Goal: Transaction & Acquisition: Purchase product/service

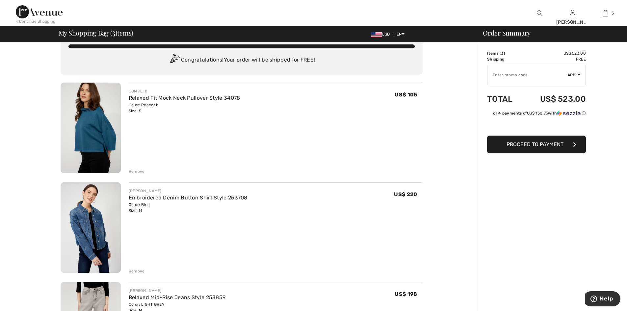
scroll to position [3, 0]
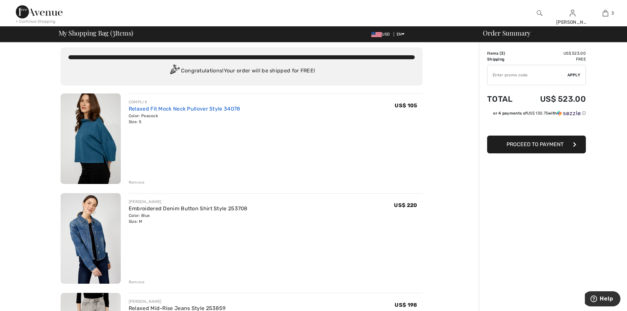
click at [159, 112] on link "Relaxed Fit Mock Neck Pullover Style 34078" at bounding box center [185, 109] width 112 height 6
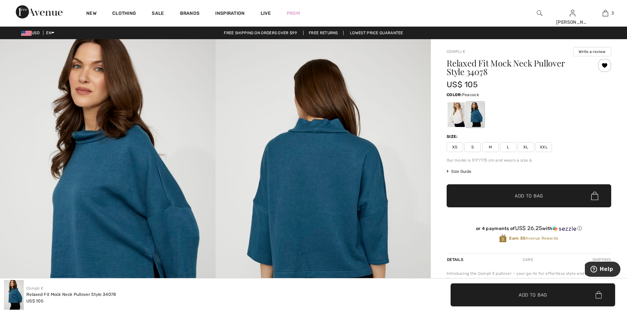
click at [305, 191] on img at bounding box center [324, 200] width 216 height 323
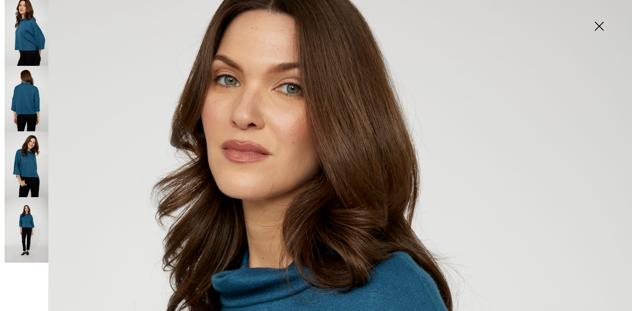
click at [599, 24] on img at bounding box center [599, 27] width 33 height 34
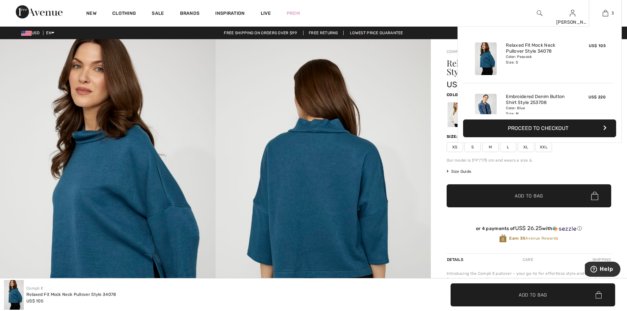
click at [532, 132] on button "Proceed to Checkout" at bounding box center [539, 128] width 153 height 18
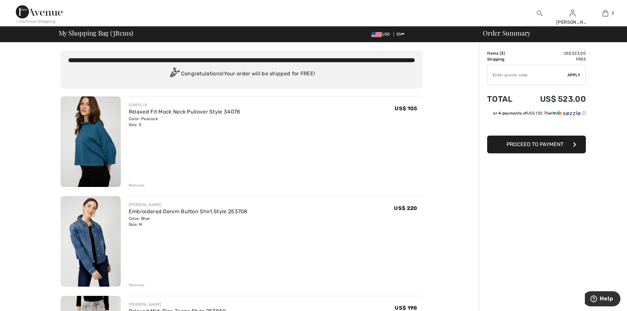
click at [141, 188] on div "Remove" at bounding box center [137, 185] width 16 height 6
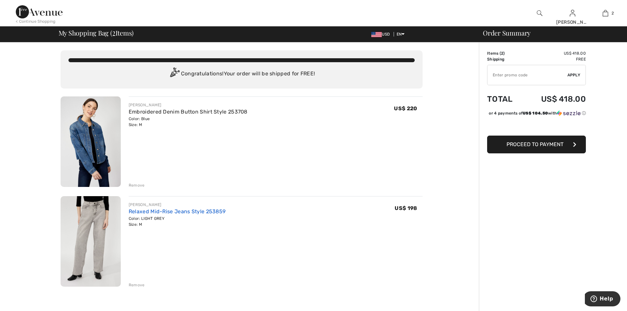
click at [208, 215] on link "Relaxed Mid-Rise Jeans Style 253859" at bounding box center [177, 211] width 97 height 6
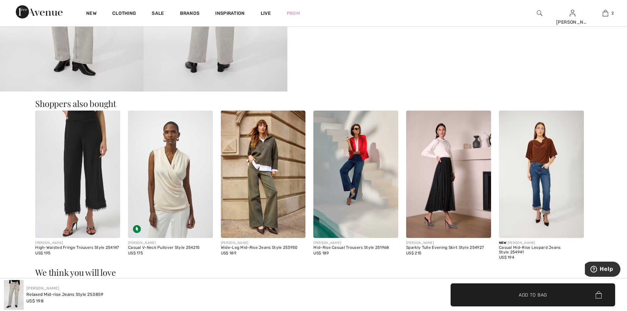
scroll to position [508, 0]
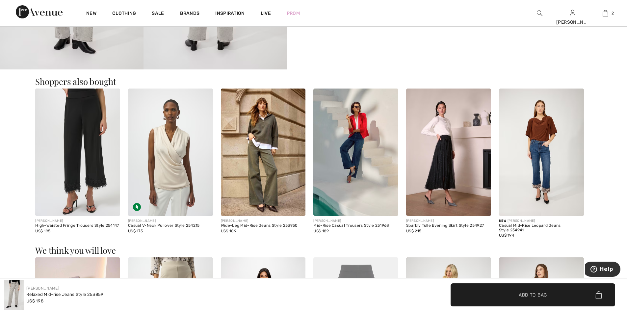
click at [447, 162] on img at bounding box center [448, 152] width 85 height 127
